Goal: Task Accomplishment & Management: Manage account settings

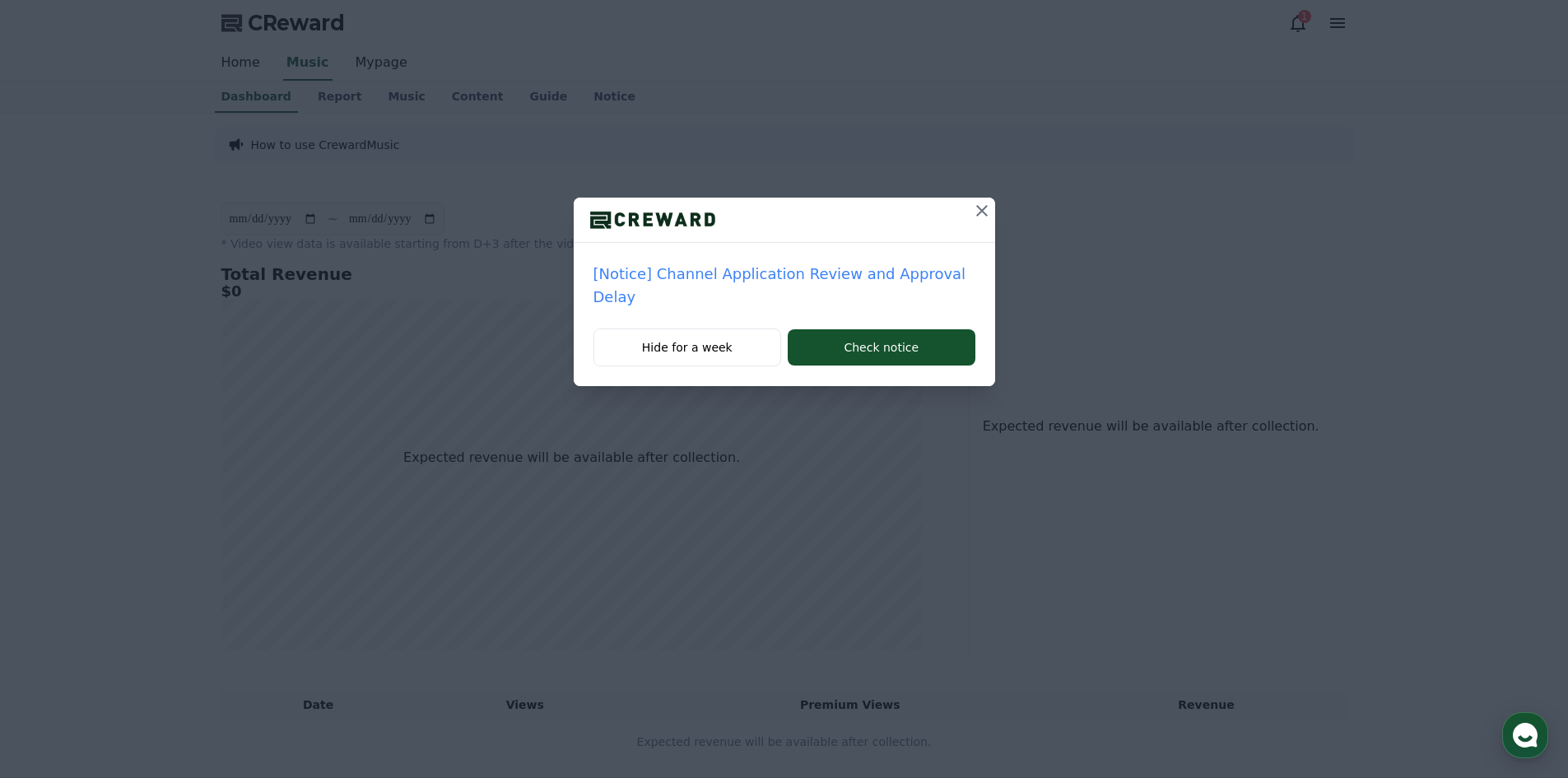
click at [982, 208] on icon at bounding box center [982, 211] width 19 height 19
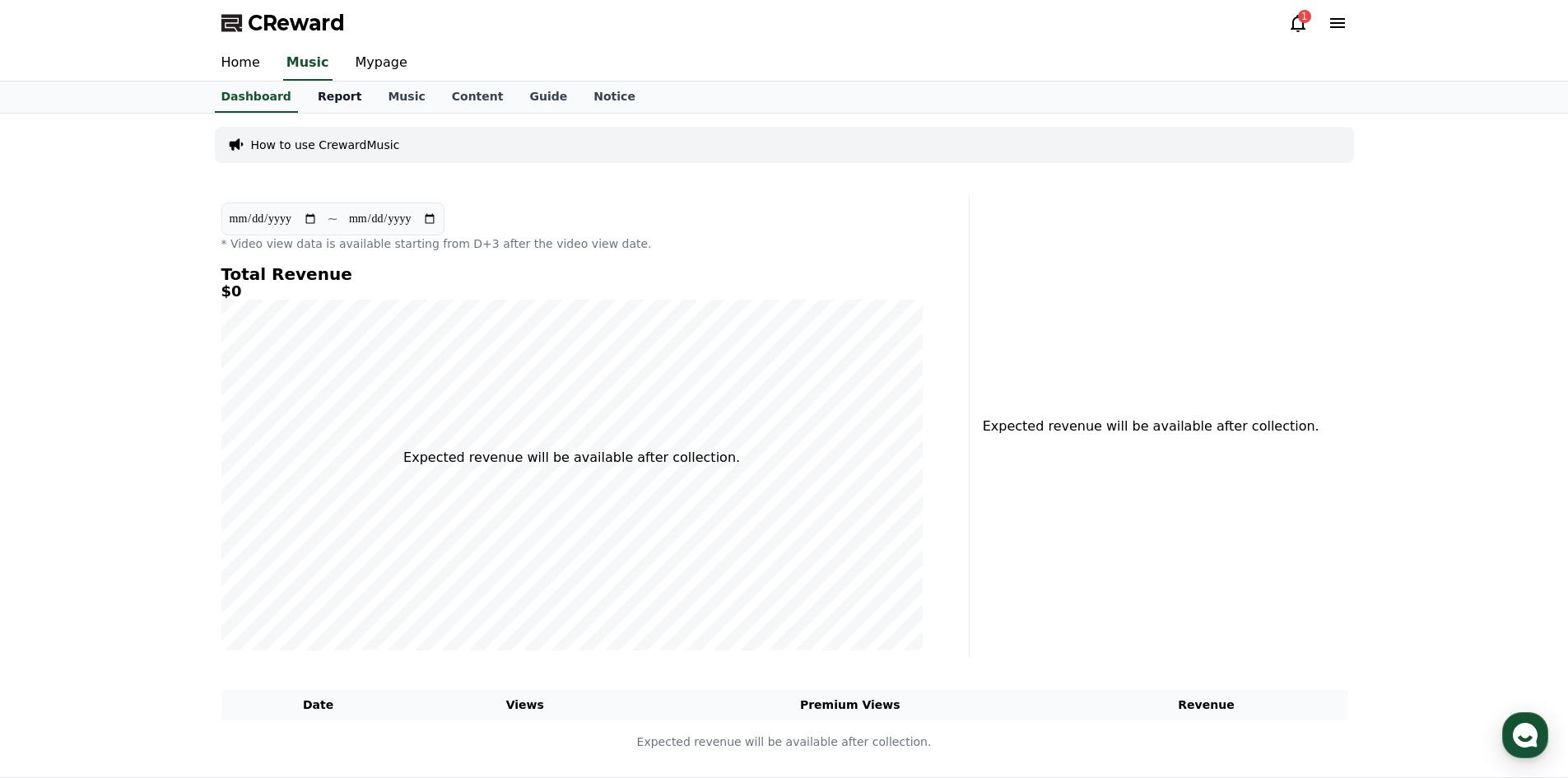
click at [327, 93] on link "Report" at bounding box center [340, 98] width 70 height 32
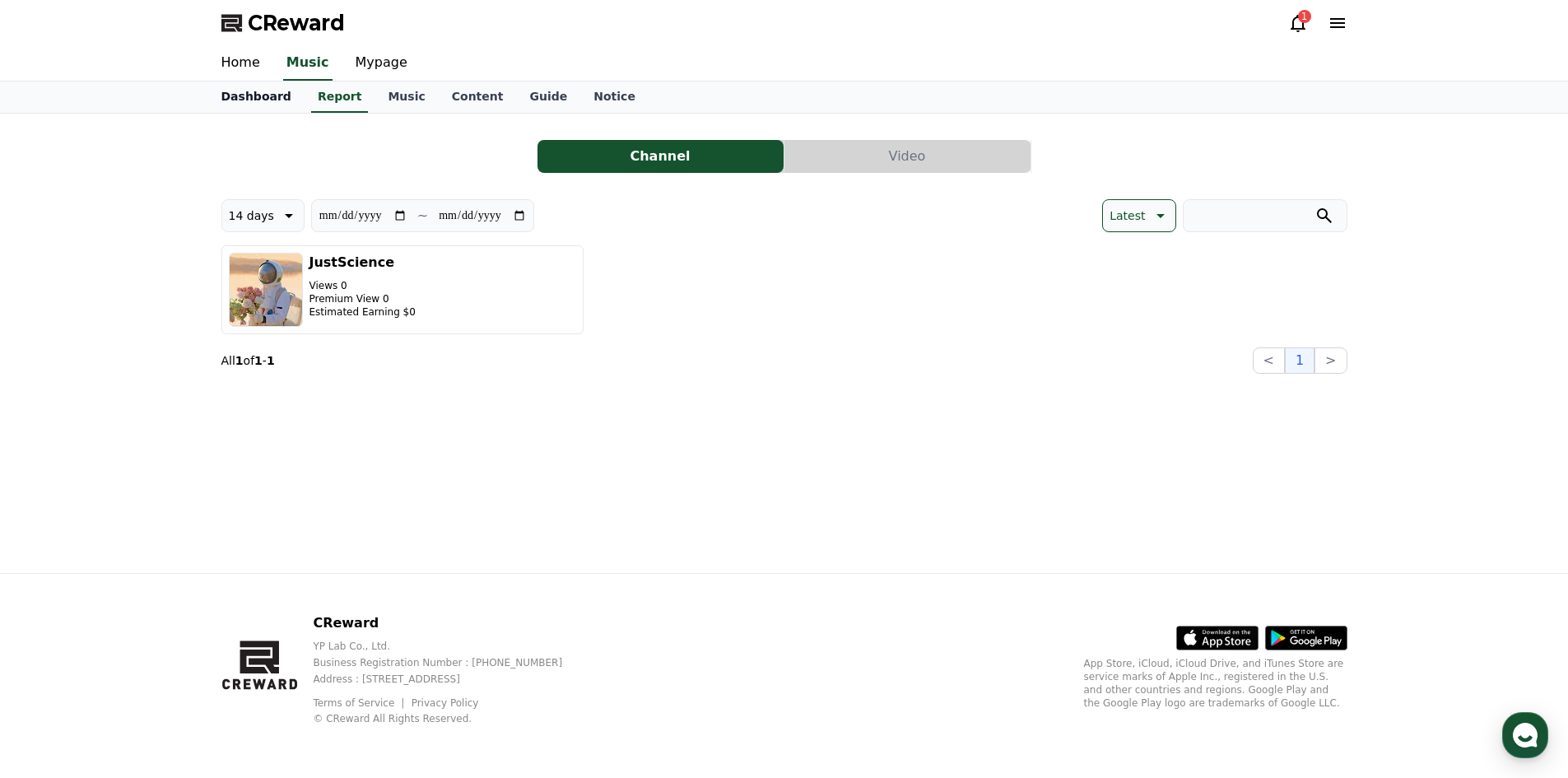
click at [255, 100] on link "Dashboard" at bounding box center [255, 98] width 96 height 32
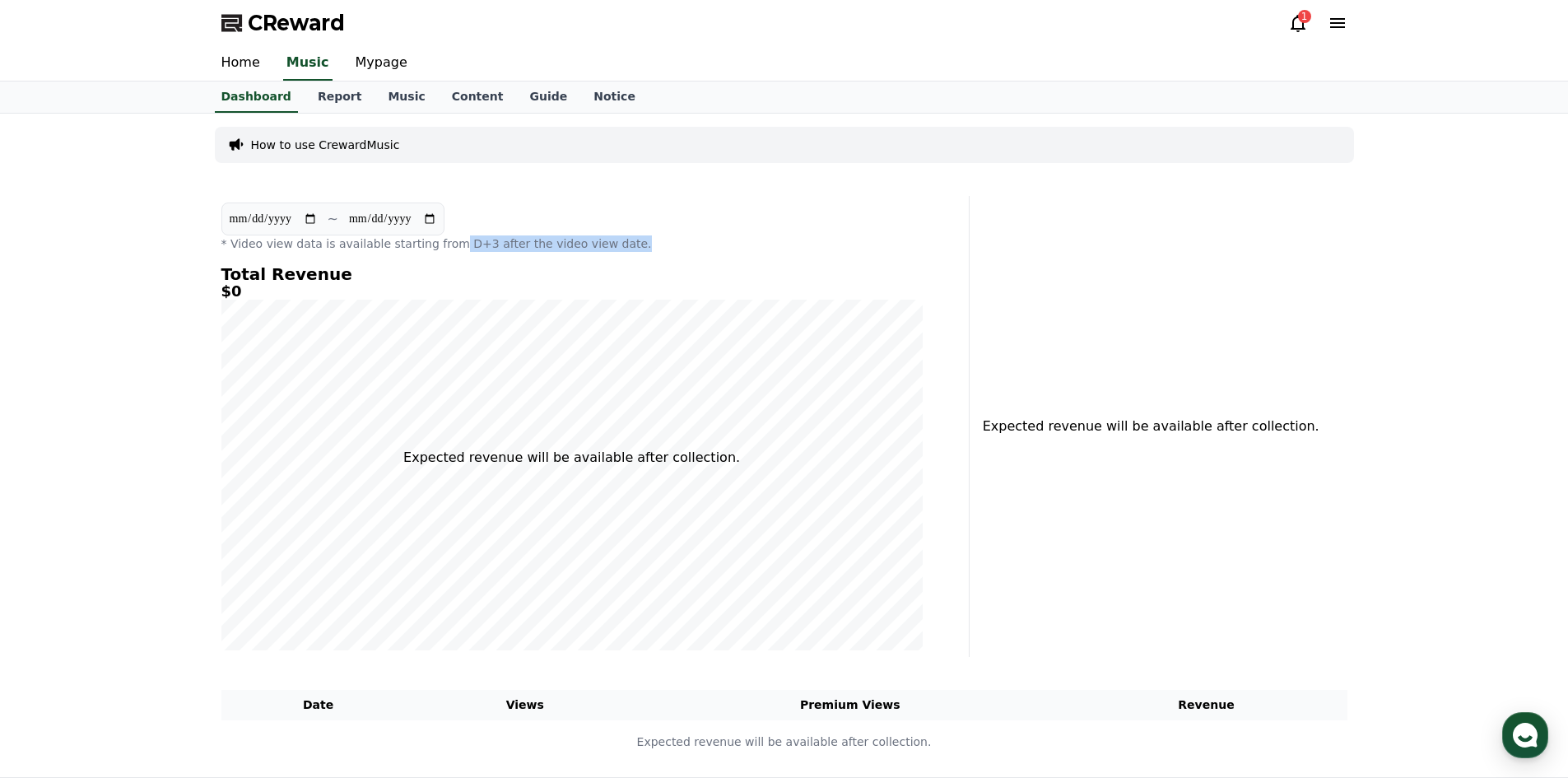
drag, startPoint x: 454, startPoint y: 247, endPoint x: 627, endPoint y: 243, distance: 173.0
click at [627, 243] on p "* Video view data is available starting from D+3 after the video view date." at bounding box center [572, 243] width 701 height 17
click at [556, 282] on h4 "Total Revenue" at bounding box center [572, 274] width 701 height 19
drag, startPoint x: 455, startPoint y: 243, endPoint x: 485, endPoint y: 238, distance: 30.4
click at [485, 238] on p "* Video view data is available starting from D+3 after the video view date." at bounding box center [572, 243] width 701 height 17
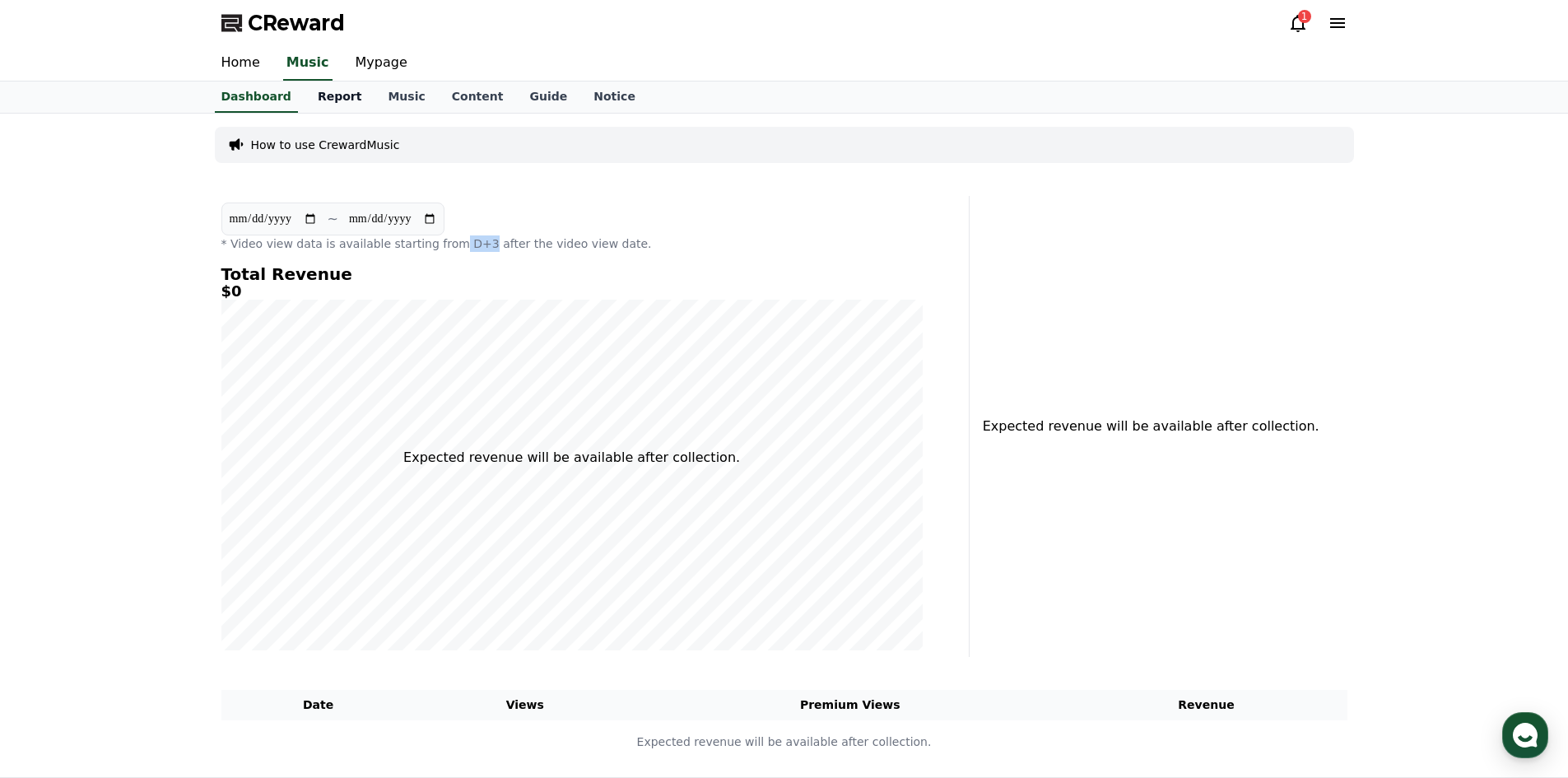
click at [321, 107] on link "Report" at bounding box center [340, 98] width 70 height 32
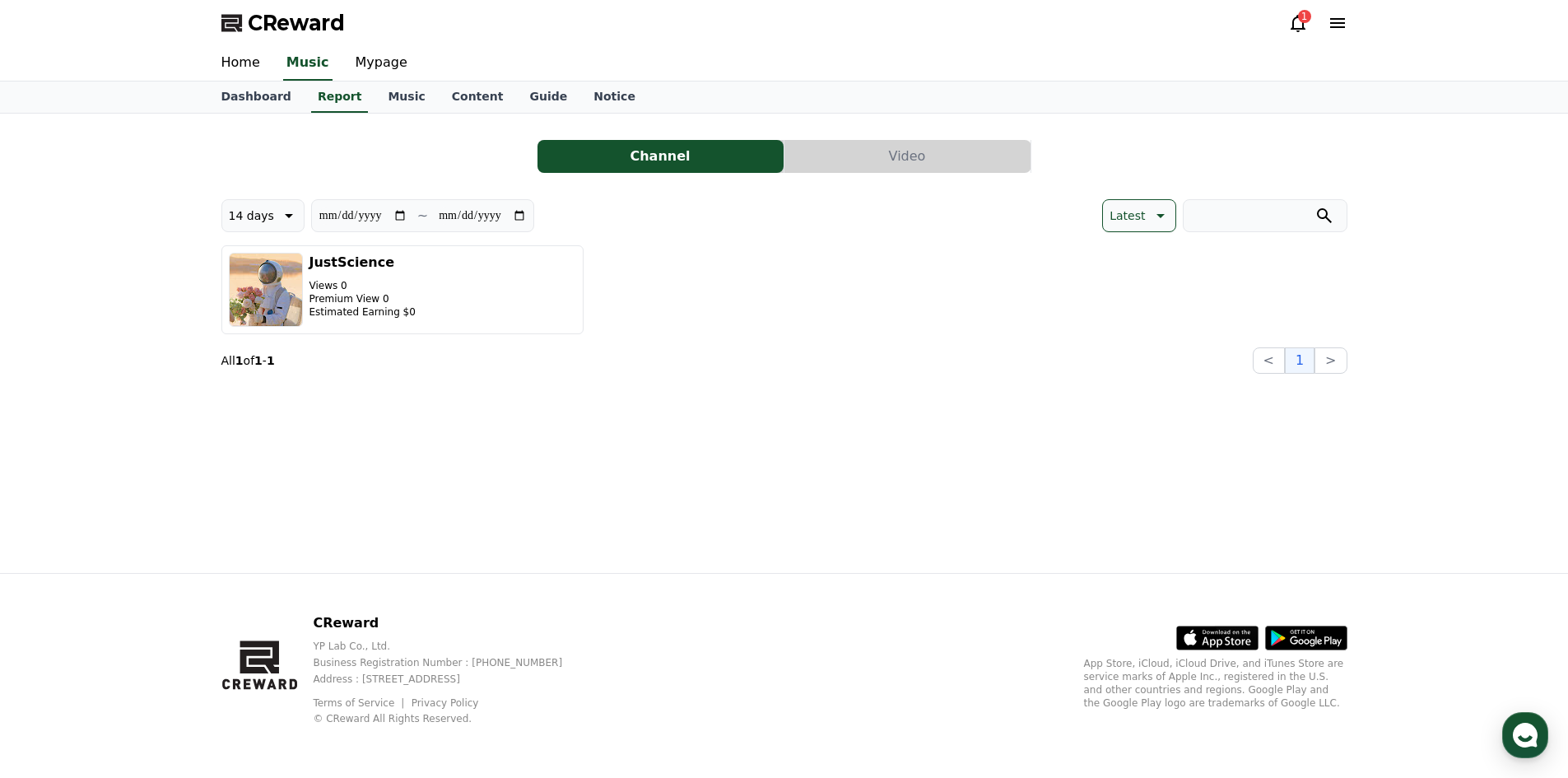
click at [1342, 23] on icon at bounding box center [1337, 23] width 15 height 10
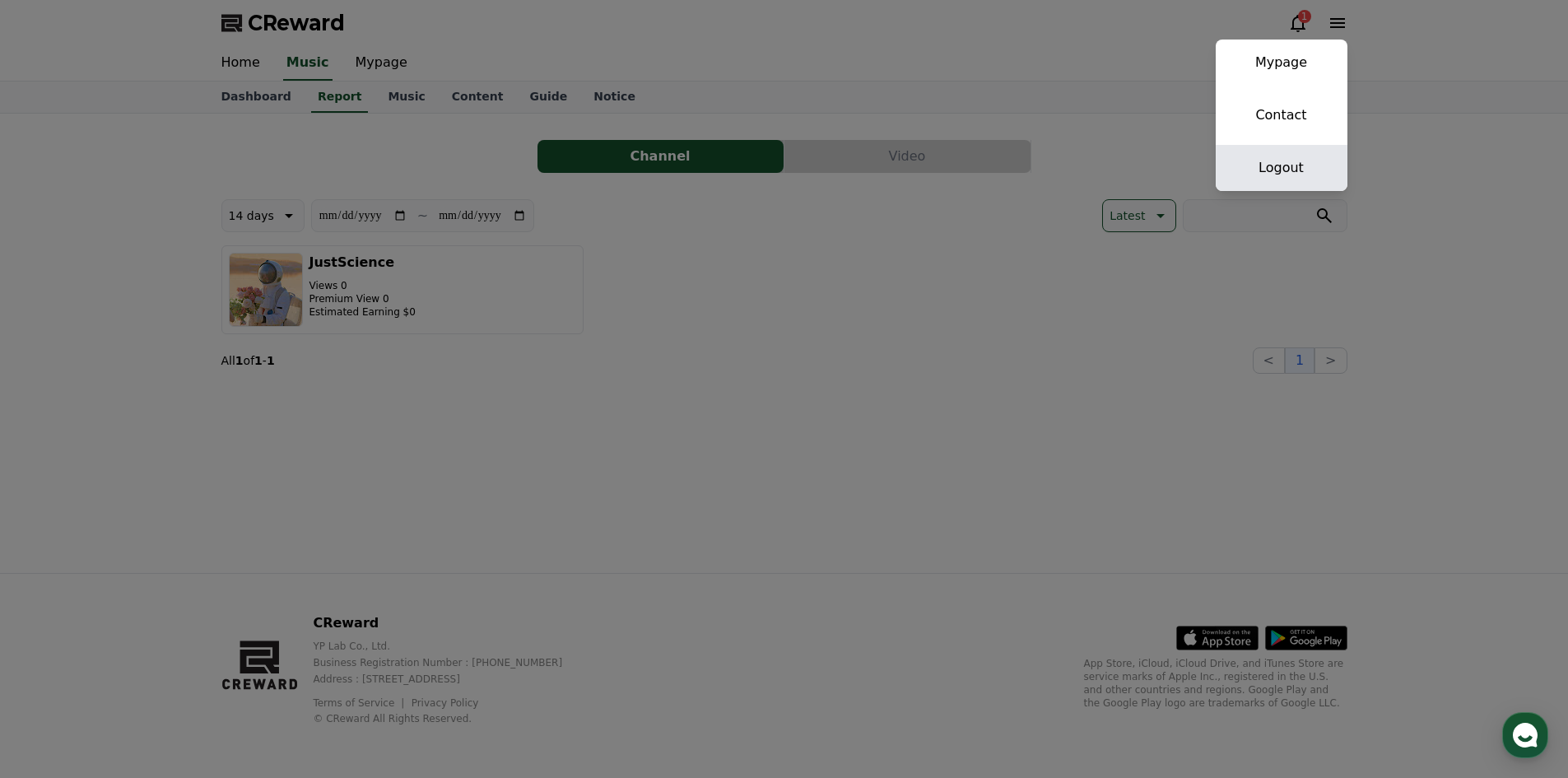
click at [1292, 171] on link "Logout" at bounding box center [1282, 167] width 132 height 46
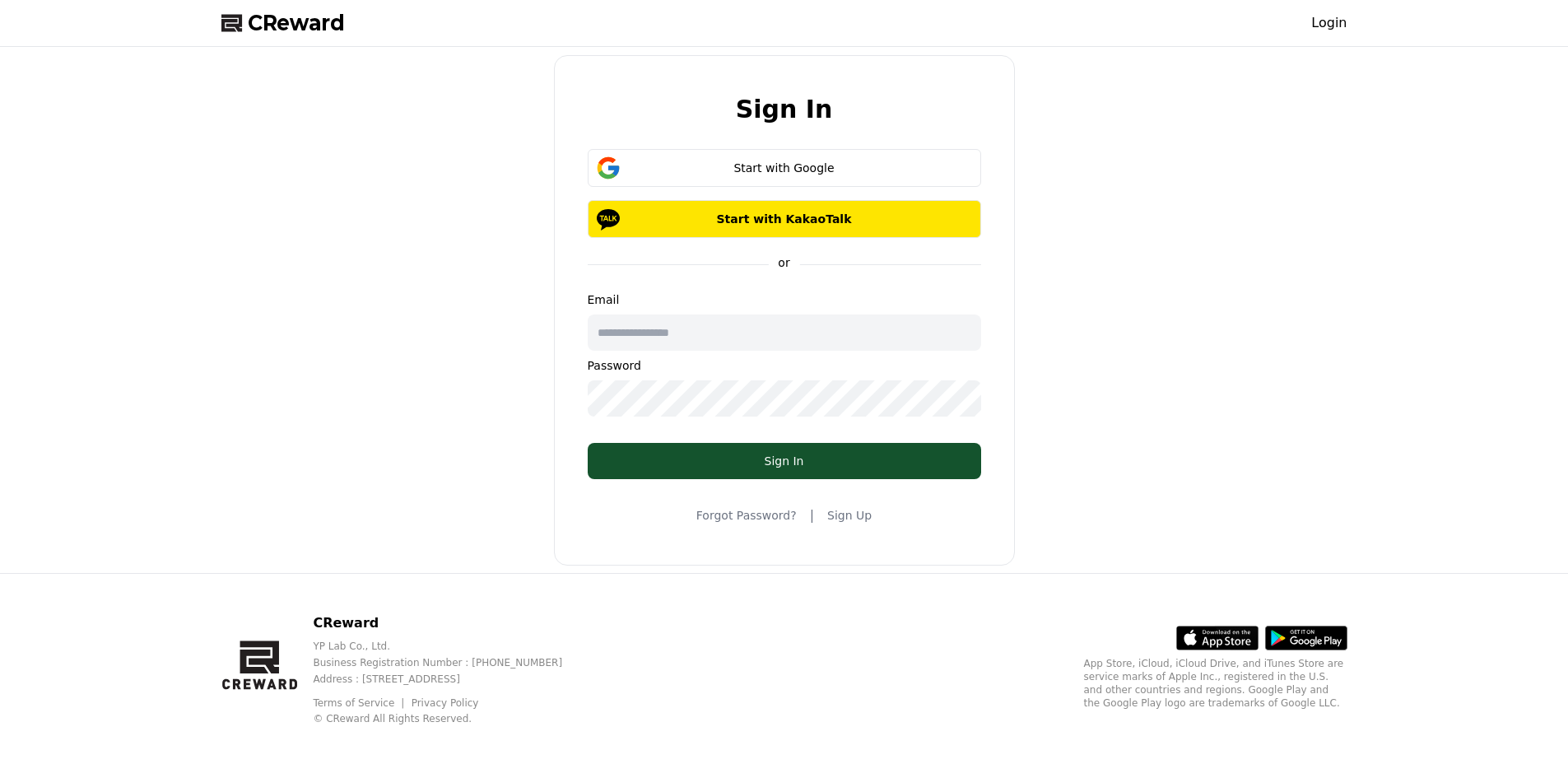
click at [705, 170] on div "Start with Google" at bounding box center [784, 167] width 346 height 17
